Goal: Transaction & Acquisition: Purchase product/service

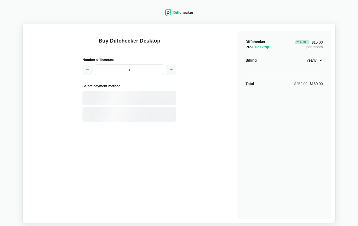
select select "desktop-yearly-180"
click at [175, 69] on button "button" at bounding box center [171, 70] width 10 height 10
click at [88, 70] on icon "button" at bounding box center [88, 70] width 4 height 4
type input "1"
click at [319, 59] on select "monthly yearly" at bounding box center [312, 60] width 22 height 9
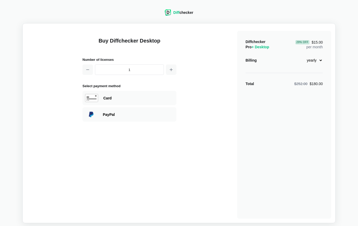
select select "desktop-monthly-21"
click at [301, 56] on select "monthly yearly" at bounding box center [312, 60] width 22 height 9
drag, startPoint x: 134, startPoint y: 98, endPoint x: 138, endPoint y: 98, distance: 4.7
click at [134, 98] on div "Card" at bounding box center [138, 98] width 71 height 5
select select "[GEOGRAPHIC_DATA]"
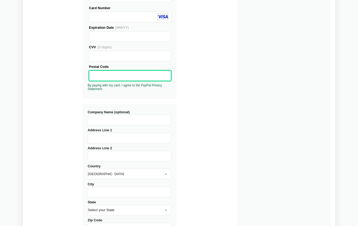
scroll to position [104, 0]
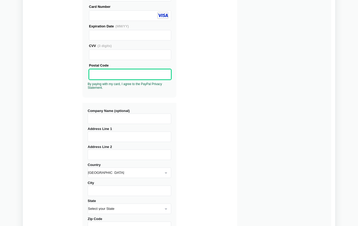
click at [138, 137] on input "Address Line 1" at bounding box center [130, 137] width 84 height 10
type input "[STREET_ADDRESS]"
type input "Canal Winchester"
select select "OH"
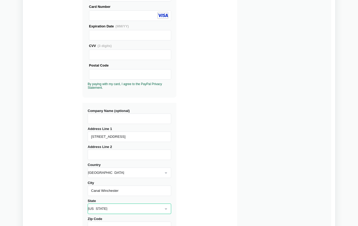
type input "43110"
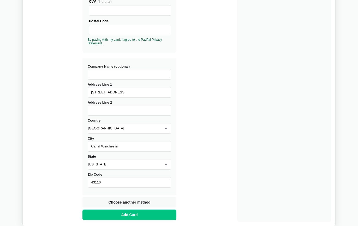
scroll to position [158, 0]
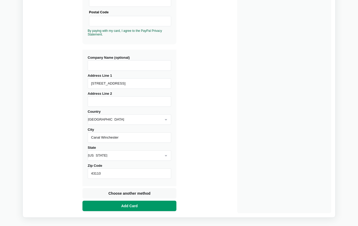
click at [141, 204] on button "Add Card" at bounding box center [130, 206] width 94 height 10
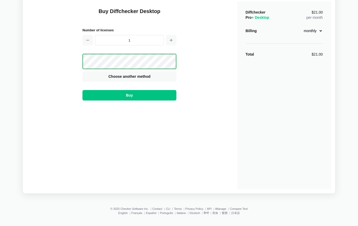
scroll to position [0, 0]
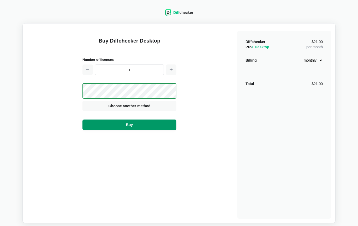
click at [136, 127] on button "Buy" at bounding box center [130, 125] width 94 height 10
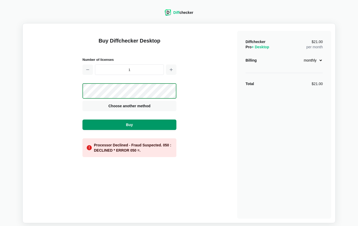
click at [126, 124] on span "Buy" at bounding box center [129, 124] width 9 height 5
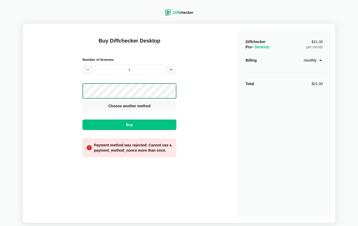
click at [133, 105] on span "Choose another method" at bounding box center [129, 105] width 44 height 5
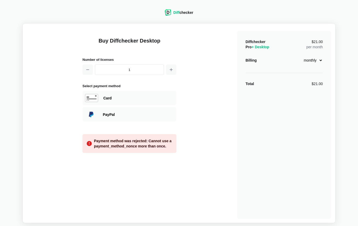
drag, startPoint x: 134, startPoint y: 101, endPoint x: 134, endPoint y: 103, distance: 2.9
click at [134, 101] on div "Card" at bounding box center [130, 98] width 94 height 14
select select "[GEOGRAPHIC_DATA]"
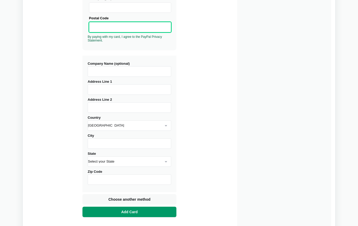
scroll to position [184, 0]
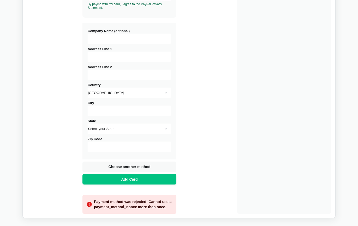
click at [113, 59] on input "Address Line 1" at bounding box center [130, 57] width 84 height 10
type input "[STREET_ADDRESS]"
type input "Canal Winchester"
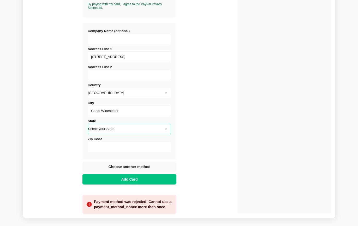
select select "OH"
type input "43110"
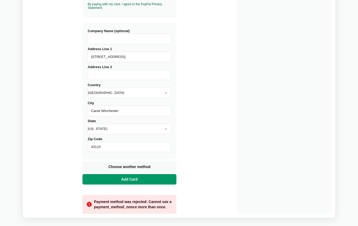
click at [136, 176] on button "Add Card" at bounding box center [130, 179] width 94 height 10
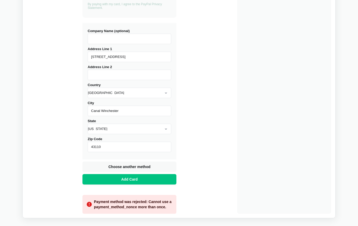
scroll to position [30, 0]
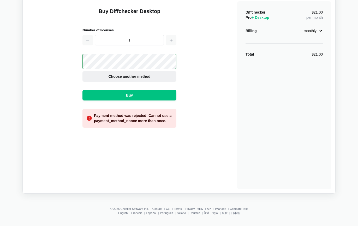
click at [153, 73] on button "Choose another method" at bounding box center [130, 76] width 94 height 10
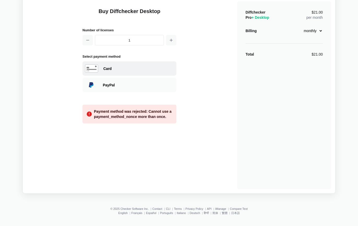
click at [149, 71] on div "Card" at bounding box center [130, 68] width 94 height 14
select select "[GEOGRAPHIC_DATA]"
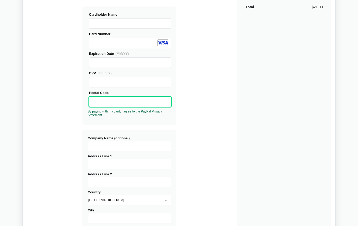
scroll to position [79, 0]
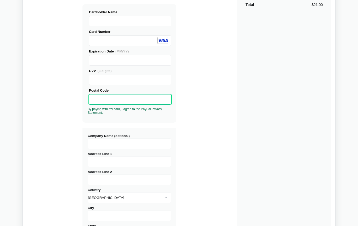
click at [114, 163] on input "Address Line 1" at bounding box center [130, 162] width 84 height 10
type input "[STREET_ADDRESS]"
type input "Canal Winchester"
select select "OH"
type input "43110"
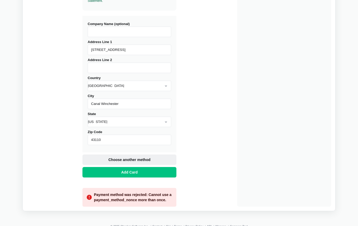
scroll to position [209, 0]
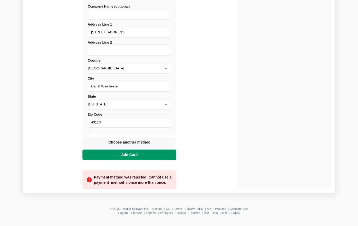
click at [133, 157] on span "Add Card" at bounding box center [129, 154] width 19 height 5
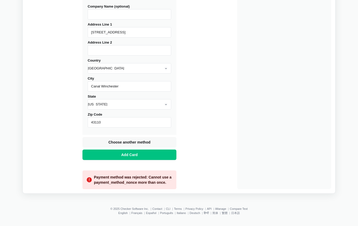
scroll to position [30, 0]
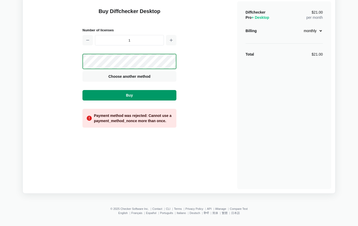
click at [140, 96] on button "Buy" at bounding box center [130, 95] width 94 height 10
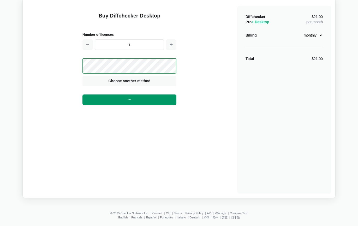
scroll to position [24, 0]
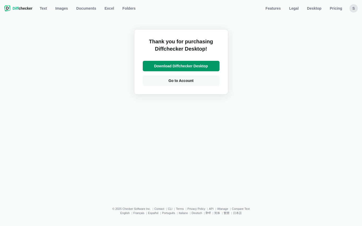
click at [192, 69] on link "Download Diffchecker Desktop" at bounding box center [181, 66] width 77 height 10
